Goal: Find contact information: Find contact information

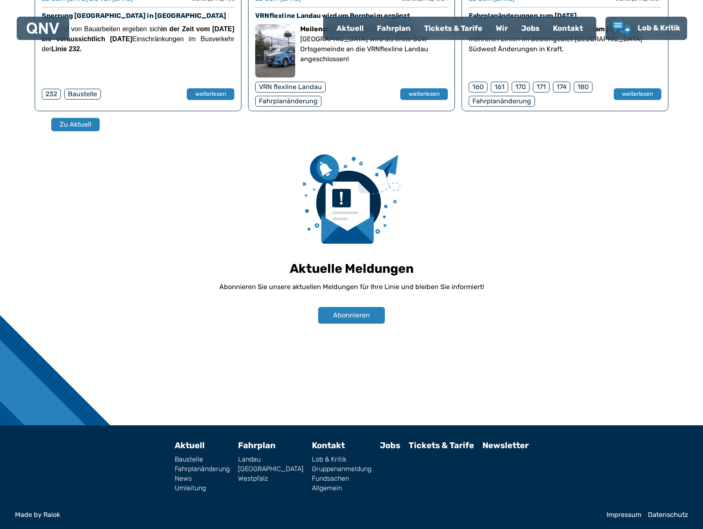
scroll to position [559, 0]
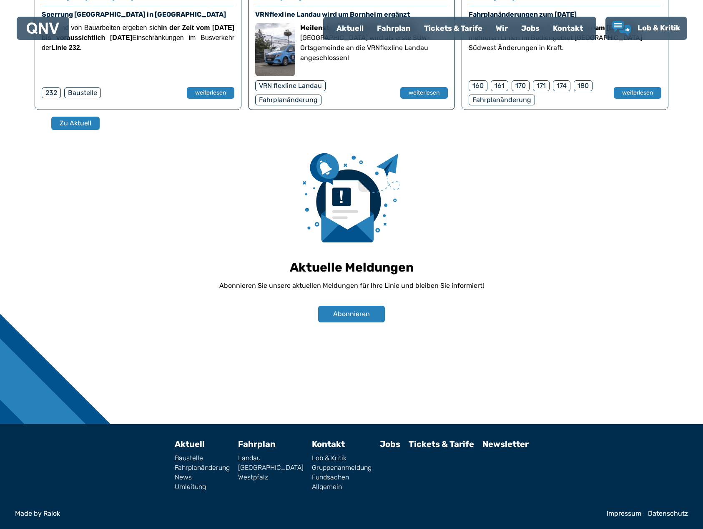
click at [659, 516] on link "Datenschutz" at bounding box center [668, 514] width 40 height 7
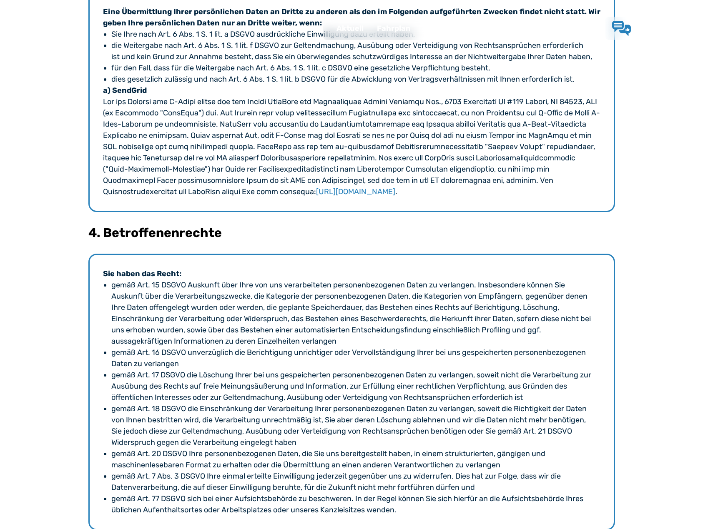
scroll to position [2580, 0]
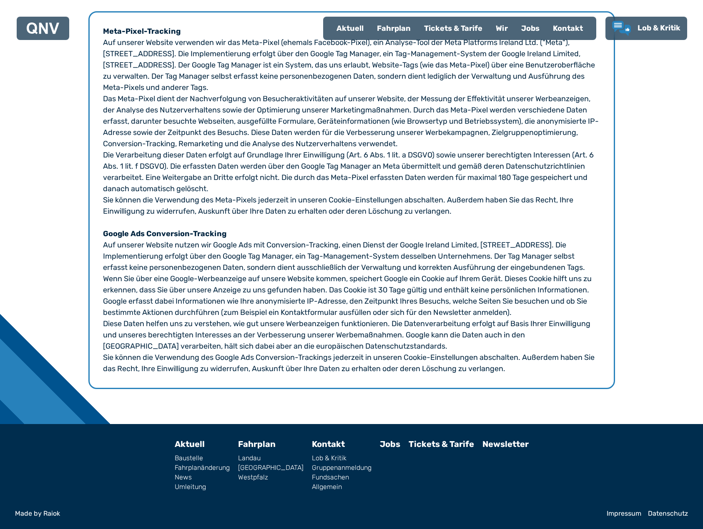
click at [616, 517] on link "Impressum" at bounding box center [623, 514] width 35 height 7
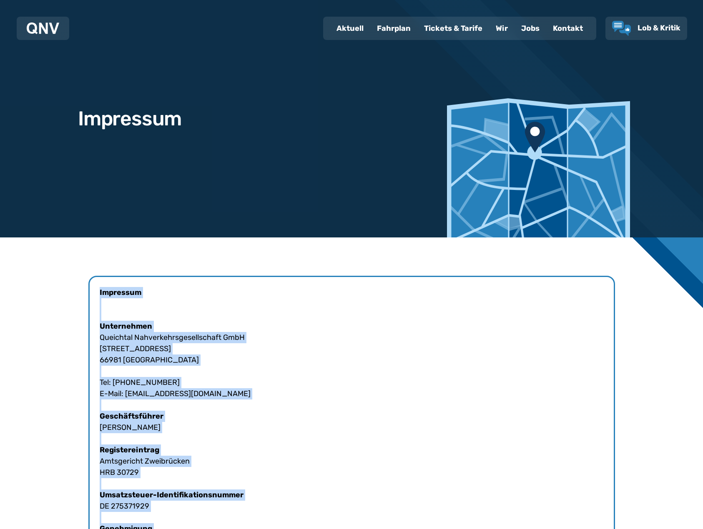
drag, startPoint x: 542, startPoint y: 386, endPoint x: 96, endPoint y: 291, distance: 455.6
click at [96, 291] on div "Impressum Unternehmen Queichtal Nahverkehrsgesellschaft GmbH [STREET_ADDRESS] T…" at bounding box center [351, 495] width 526 height 439
copy div "Loremipsu Dolorsitame Consectet Adipiscingelitseddoeius TemP Incididuntutlab 14…"
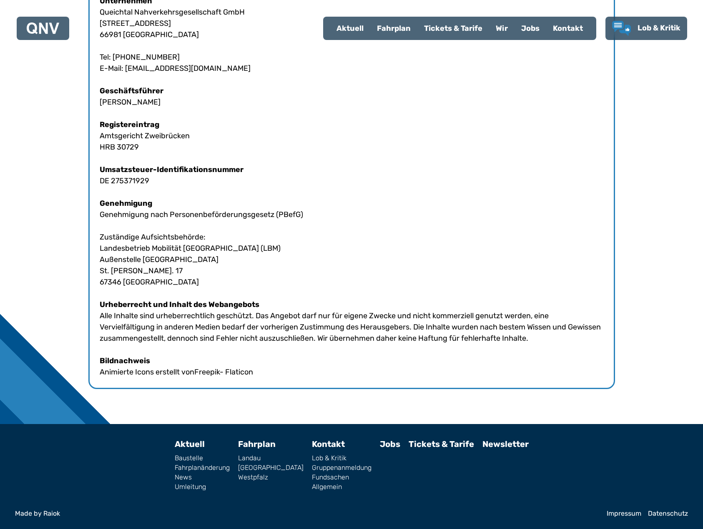
click at [83, 244] on div at bounding box center [351, 168] width 703 height 512
click at [672, 515] on link "Datenschutz" at bounding box center [668, 514] width 40 height 7
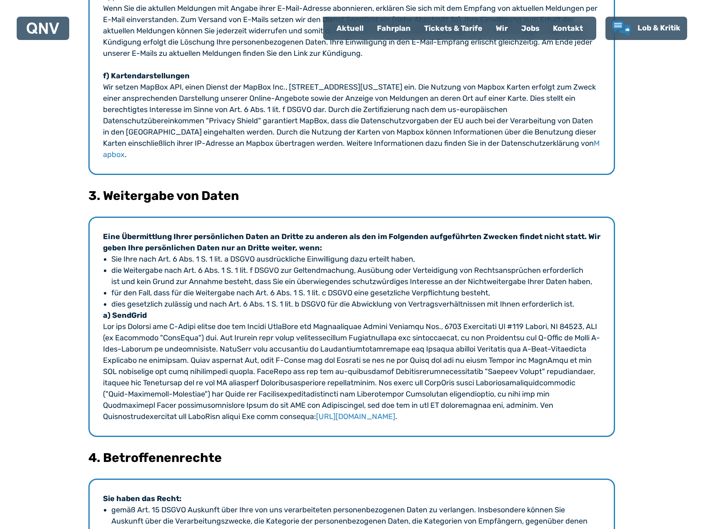
scroll to position [1501, 0]
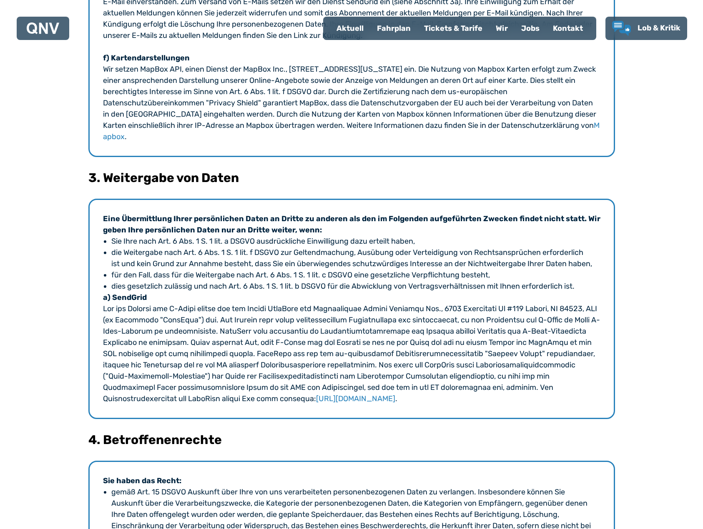
click at [62, 278] on div at bounding box center [351, 92] width 703 height 2711
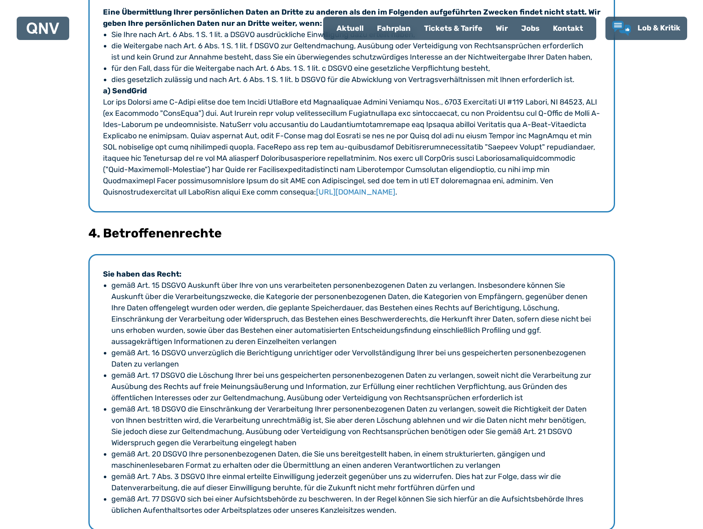
scroll to position [1709, 0]
